Goal: Transaction & Acquisition: Book appointment/travel/reservation

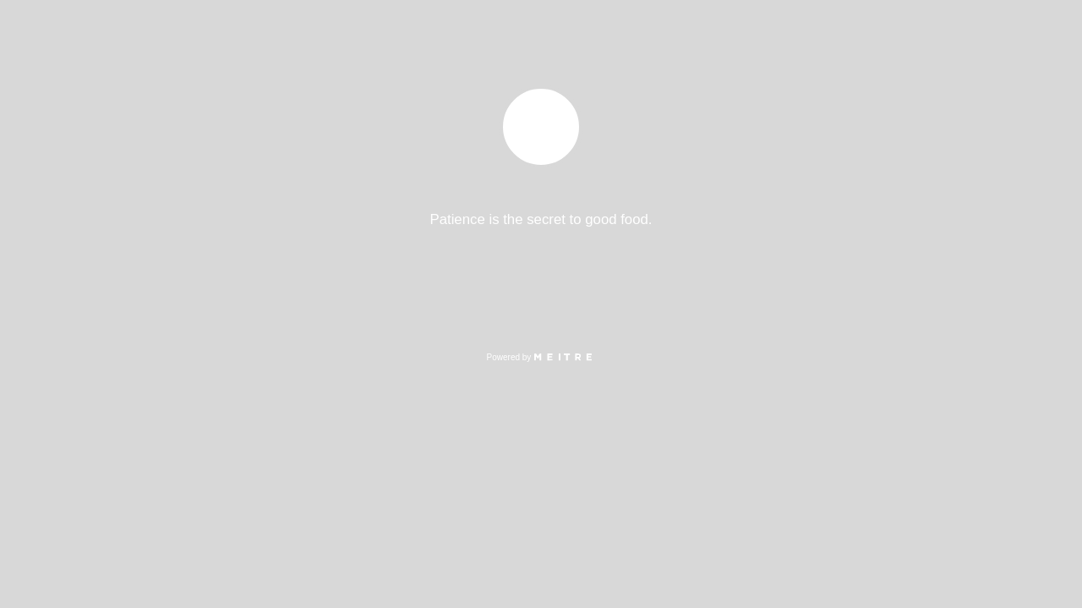
select select "es"
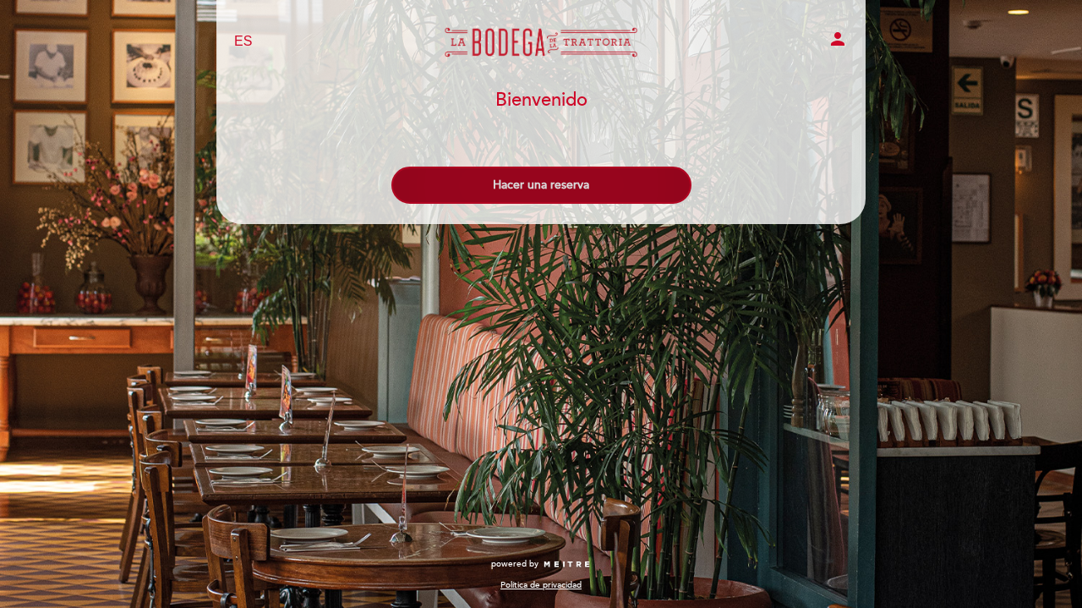
click at [508, 190] on button "Hacer una reserva" at bounding box center [541, 185] width 300 height 37
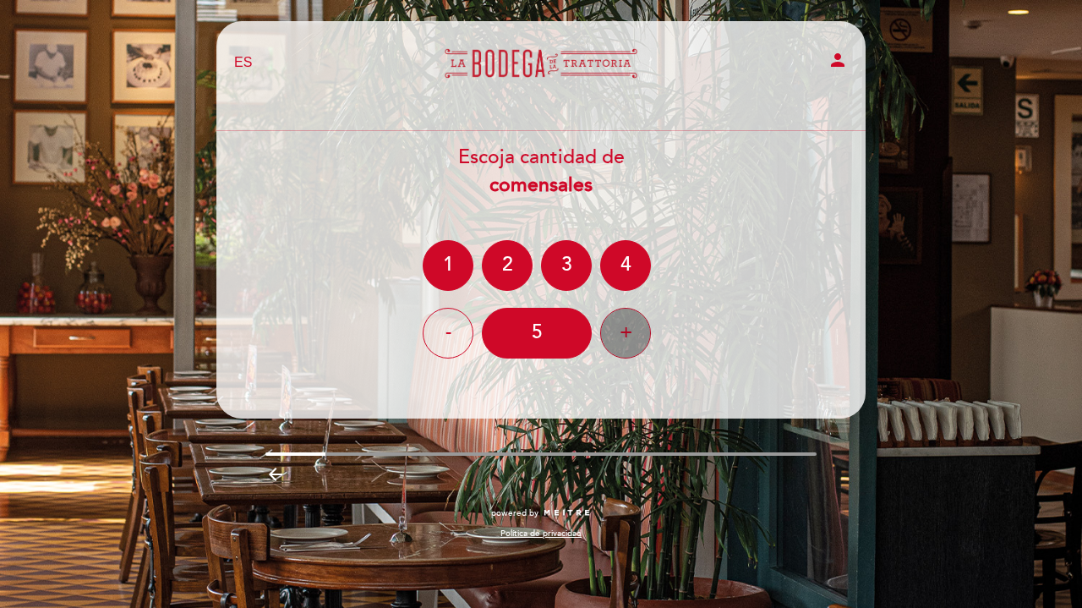
click at [630, 332] on div "+" at bounding box center [625, 333] width 51 height 51
click at [630, 334] on div "+" at bounding box center [625, 333] width 51 height 51
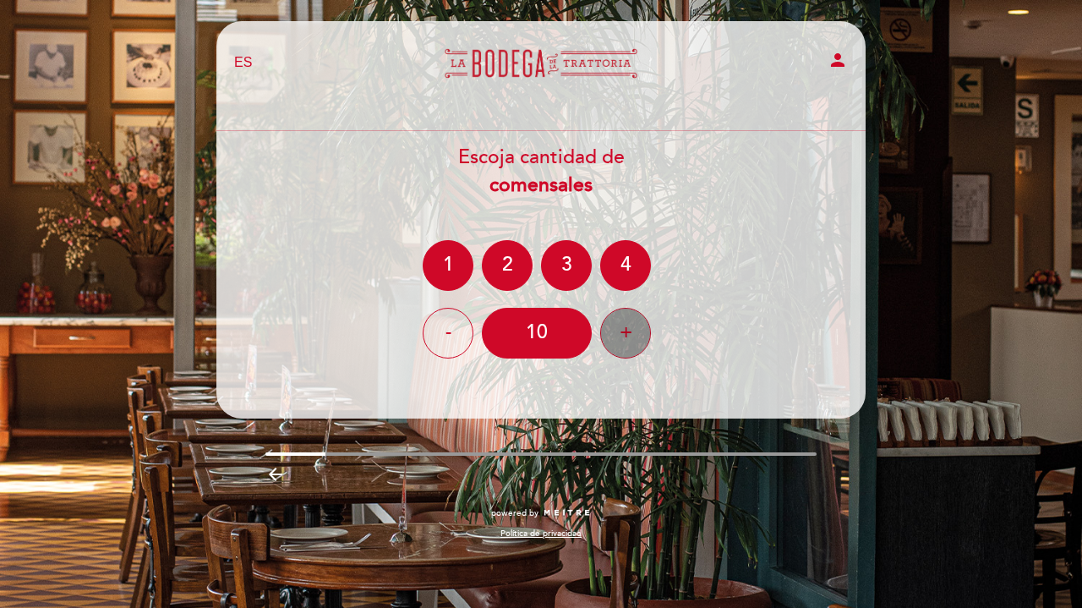
click at [630, 334] on div "+" at bounding box center [625, 333] width 51 height 51
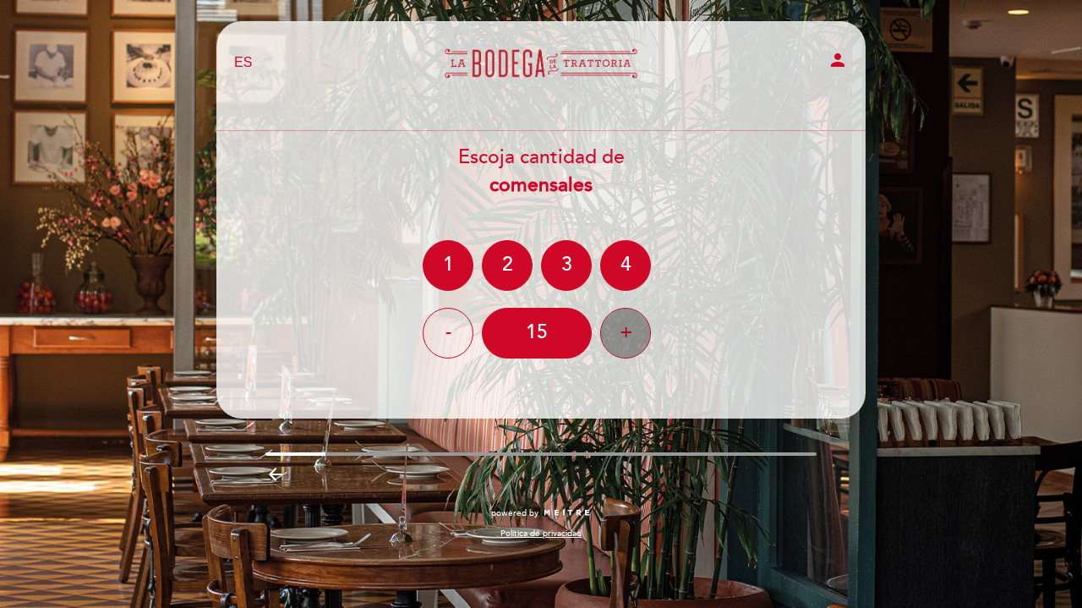
click at [621, 311] on div "+" at bounding box center [625, 333] width 51 height 51
click at [739, 304] on div "Escoja cantidad de comensales 1 2 3 4 - 16 +" at bounding box center [541, 251] width 651 height 215
click at [530, 189] on b "comensales" at bounding box center [541, 185] width 103 height 24
click at [553, 346] on div "16" at bounding box center [537, 333] width 110 height 51
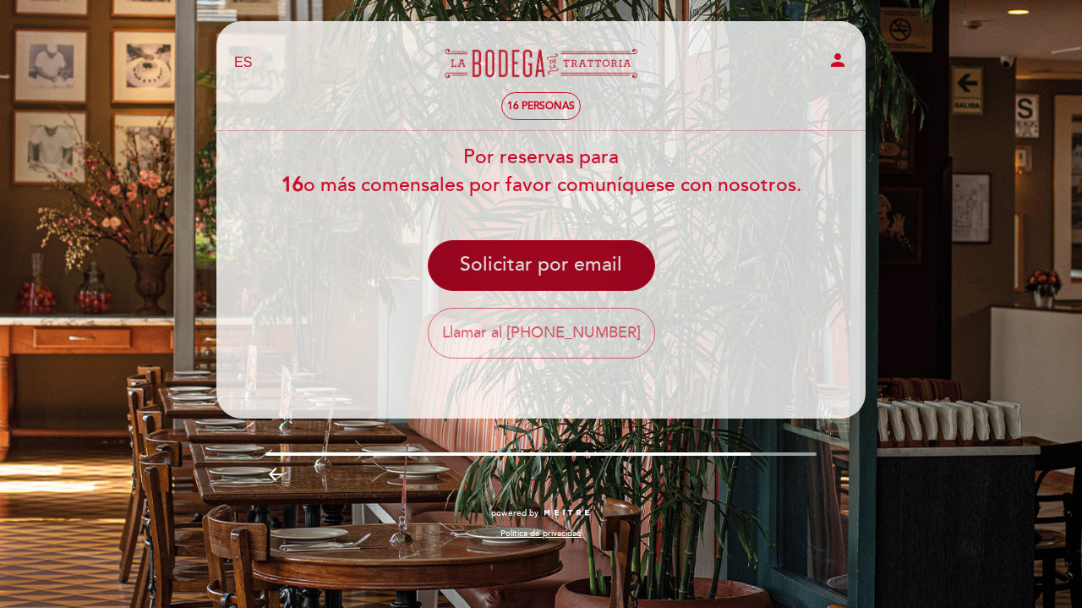
click at [516, 267] on button "Solicitar por email" at bounding box center [541, 265] width 227 height 51
